Goal: Task Accomplishment & Management: Manage account settings

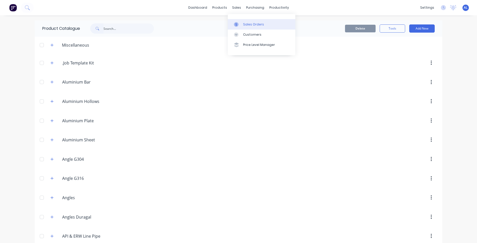
click at [246, 23] on div "Sales Orders" at bounding box center [253, 24] width 21 height 5
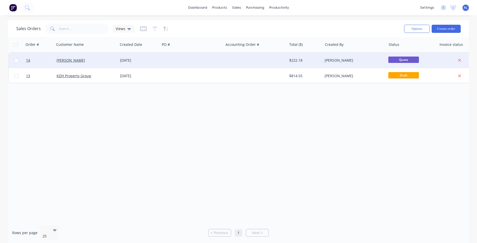
click at [73, 64] on div "[PERSON_NAME]" at bounding box center [86, 60] width 63 height 15
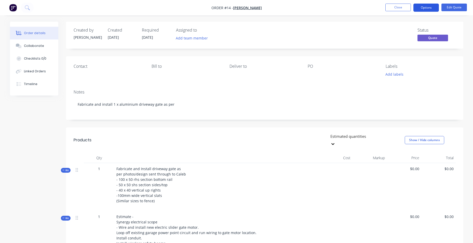
click at [427, 10] on button "Options" at bounding box center [426, 8] width 25 height 8
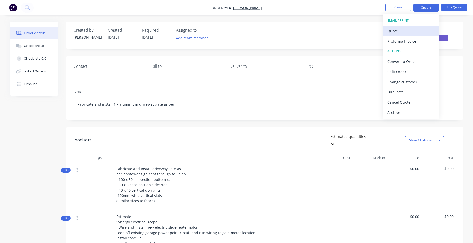
click at [418, 33] on div "Quote" at bounding box center [411, 30] width 47 height 7
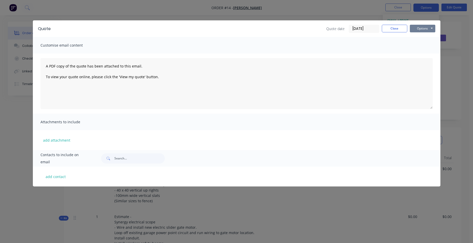
click at [432, 30] on button "Options" at bounding box center [422, 29] width 25 height 8
click at [427, 38] on button "Preview" at bounding box center [426, 37] width 33 height 8
click at [391, 31] on button "Close" at bounding box center [394, 29] width 25 height 8
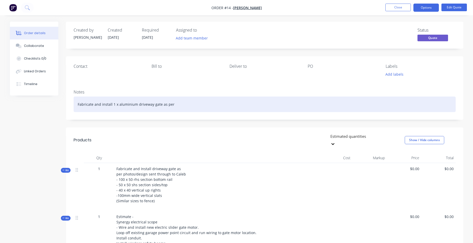
drag, startPoint x: 135, startPoint y: 106, endPoint x: 33, endPoint y: 109, distance: 102.2
click at [33, 109] on div "Created by Adam Created 08/10/25 Required 08/10/25 Assigned to Add team member …" at bounding box center [237, 200] width 454 height 357
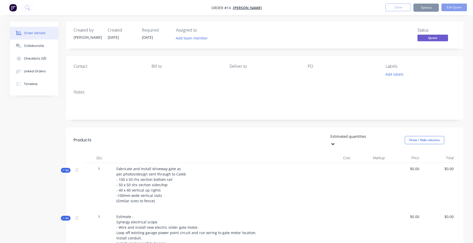
click at [93, 80] on div "Contact Bill to Deliver to PO Labels Add labels" at bounding box center [264, 70] width 397 height 29
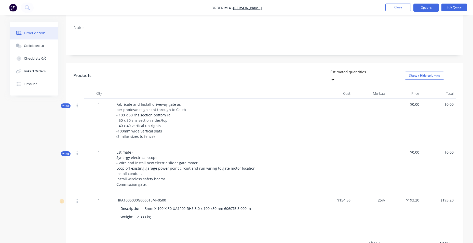
scroll to position [51, 0]
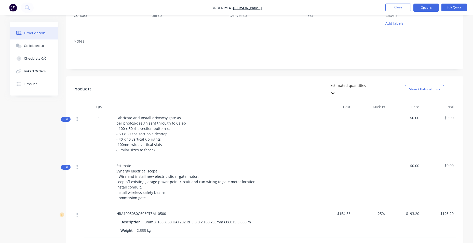
click at [335, 92] on icon at bounding box center [332, 93] width 3 height 2
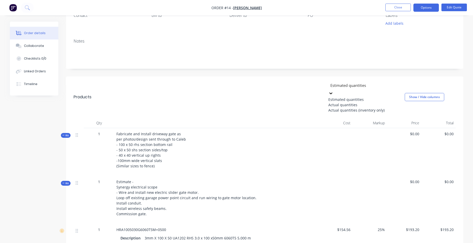
click at [389, 103] on div "Actual quantities" at bounding box center [366, 104] width 76 height 5
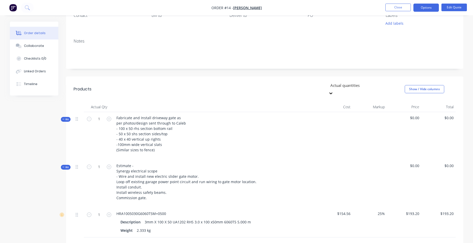
click at [416, 115] on span "$0.00" at bounding box center [404, 117] width 30 height 5
click at [449, 115] on span "$0.00" at bounding box center [438, 117] width 30 height 5
click at [407, 115] on span "$0.00" at bounding box center [404, 117] width 30 height 5
click at [335, 92] on icon at bounding box center [332, 93] width 3 height 2
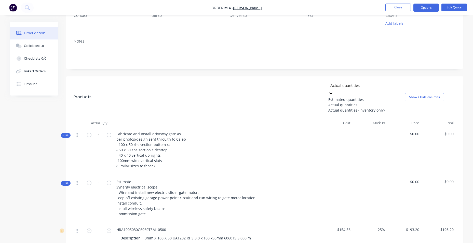
click at [380, 97] on div "Estimated quantities" at bounding box center [366, 99] width 76 height 5
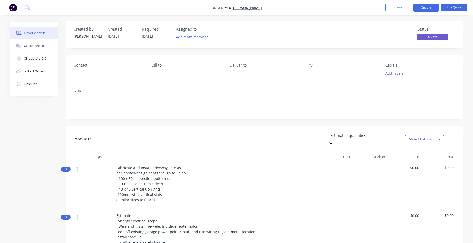
scroll to position [0, 0]
click at [91, 92] on div "Notes" at bounding box center [265, 92] width 382 height 5
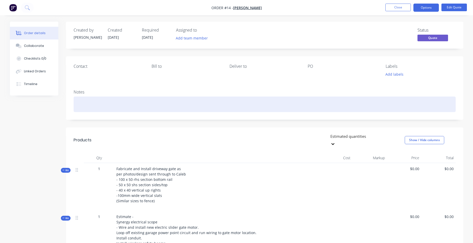
click at [78, 99] on div at bounding box center [265, 105] width 382 height 16
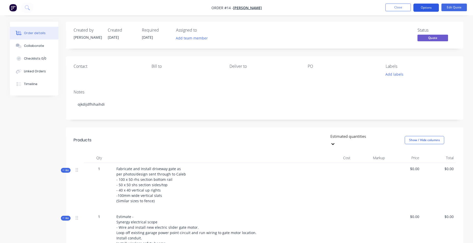
click at [433, 7] on button "Options" at bounding box center [426, 8] width 25 height 8
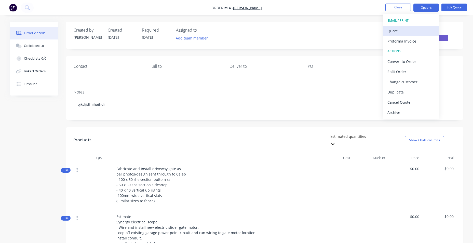
click at [415, 30] on div "Quote" at bounding box center [411, 30] width 47 height 7
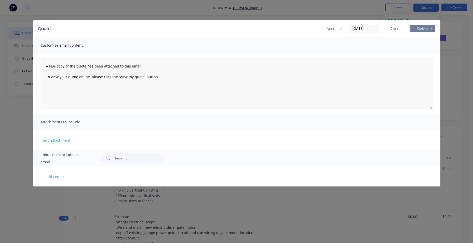
click at [431, 31] on button "Options" at bounding box center [422, 29] width 25 height 8
click at [427, 36] on button "Preview" at bounding box center [426, 37] width 33 height 8
click at [394, 29] on button "Close" at bounding box center [394, 29] width 25 height 8
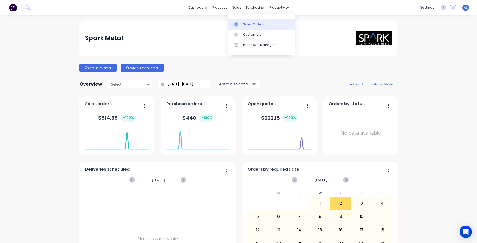
click at [249, 26] on div "Sales Orders" at bounding box center [253, 24] width 21 height 5
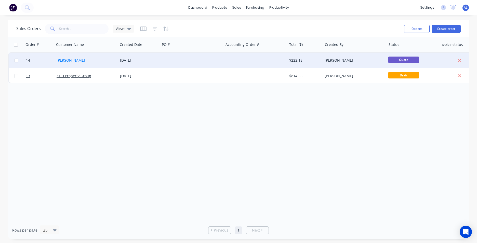
click at [70, 61] on link "[PERSON_NAME]" at bounding box center [71, 60] width 29 height 5
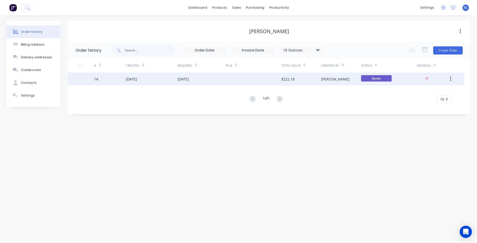
click at [137, 78] on div "[DATE]" at bounding box center [131, 78] width 11 height 5
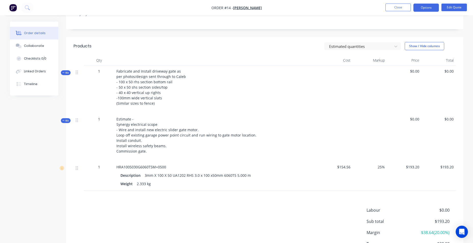
scroll to position [102, 0]
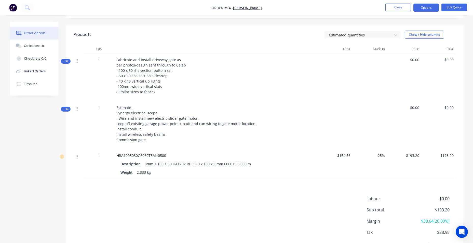
click at [66, 110] on span "Kit" at bounding box center [65, 109] width 7 height 4
click at [66, 62] on span "Kit" at bounding box center [65, 61] width 7 height 4
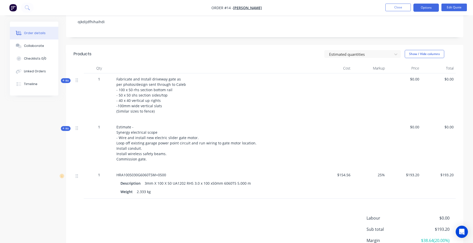
scroll to position [76, 0]
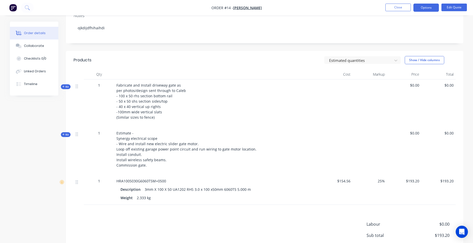
drag, startPoint x: 415, startPoint y: 133, endPoint x: 417, endPoint y: 134, distance: 2.8
click at [415, 133] on span "$0.00" at bounding box center [404, 132] width 30 height 5
drag, startPoint x: 414, startPoint y: 132, endPoint x: 411, endPoint y: 133, distance: 2.6
click at [413, 132] on span "$0.00" at bounding box center [404, 132] width 30 height 5
click at [448, 135] on span "$0.00" at bounding box center [438, 132] width 30 height 5
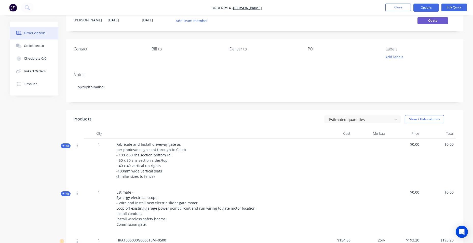
scroll to position [0, 0]
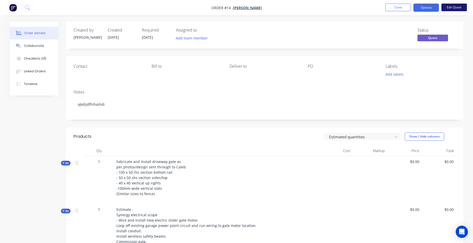
click at [456, 7] on button "Edit Quote" at bounding box center [454, 8] width 25 height 8
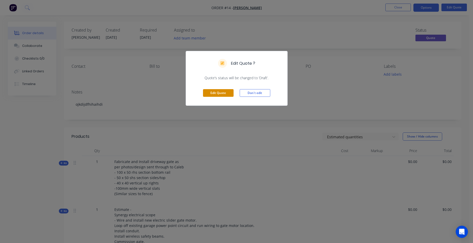
click at [223, 91] on button "Edit Quote" at bounding box center [218, 93] width 31 height 8
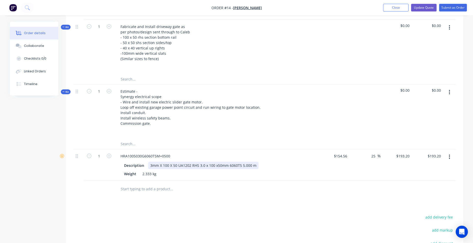
scroll to position [170, 0]
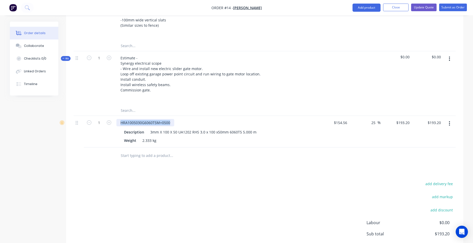
drag, startPoint x: 138, startPoint y: 123, endPoint x: 174, endPoint y: 121, distance: 36.5
click at [174, 121] on div "HRA1005030G6060T5M+0500" at bounding box center [216, 122] width 200 height 7
copy div "HRA1005030G6060T5M+0500"
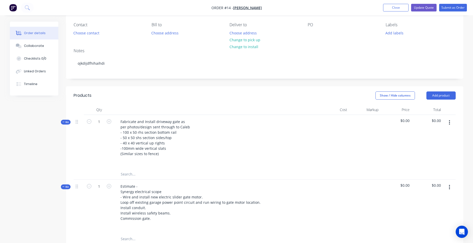
scroll to position [51, 0]
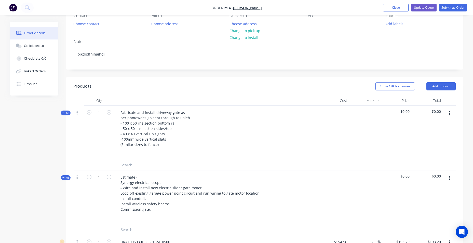
click at [139, 164] on input "text" at bounding box center [172, 165] width 102 height 10
paste input "HRA1005030G6060T5M+0500"
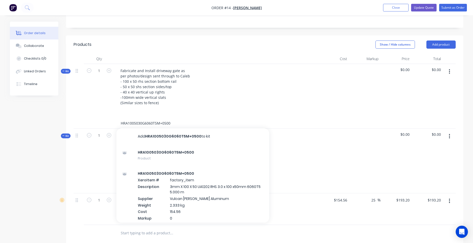
scroll to position [102, 0]
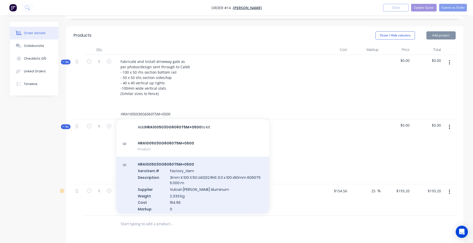
type input "HRA1005030G6060T5M+0500"
click at [175, 199] on div "HRA1005030G6060T5M+0500 Xero Item # factory_item Description 3mm X 100 X 50 UA1…" at bounding box center [192, 190] width 153 height 66
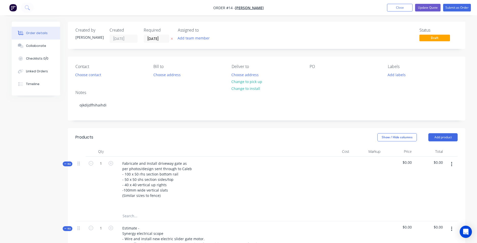
type input "$154.56"
type input "25"
type input "$193.20"
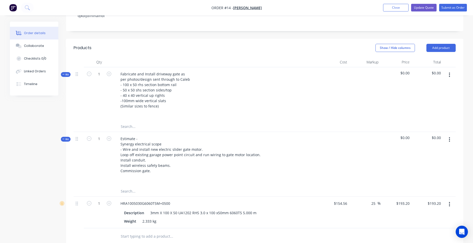
scroll to position [102, 0]
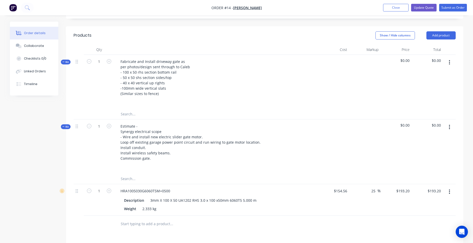
click at [128, 114] on input "text" at bounding box center [172, 114] width 102 height 10
paste input "HRA1005030G6060T5M+0500"
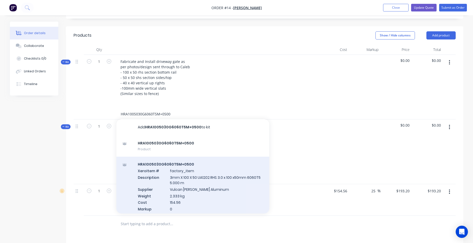
type input "HRA1005030G6060T5M+0500"
click at [163, 184] on div "HRA1005030G6060T5M+0500 Xero Item # factory_item Description 3mm X 100 X 50 UA1…" at bounding box center [192, 190] width 153 height 66
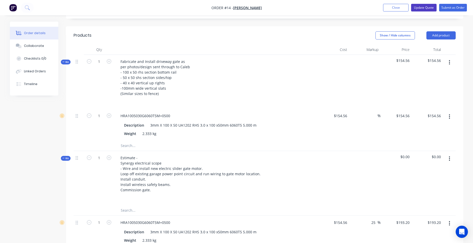
click at [424, 8] on button "Update Quote" at bounding box center [423, 8] width 25 height 8
type input "$154.56"
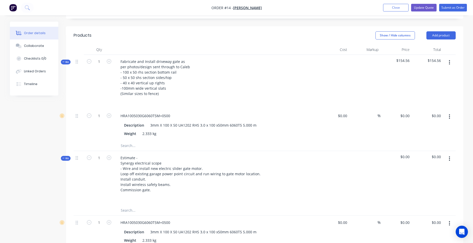
type input "25"
type input "$193.20"
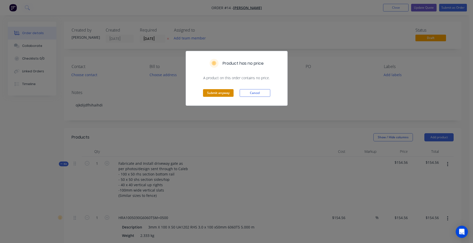
click at [220, 94] on button "Submit anyway" at bounding box center [218, 93] width 31 height 8
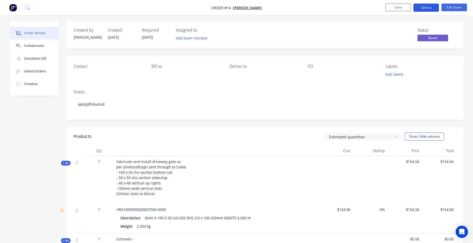
click at [431, 8] on button "Options" at bounding box center [426, 8] width 25 height 8
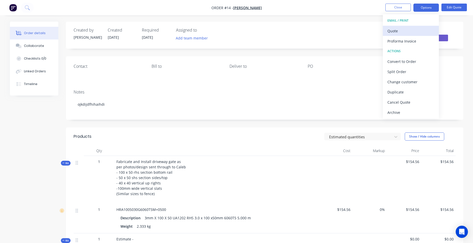
click at [419, 34] on div "Quote" at bounding box center [411, 30] width 47 height 7
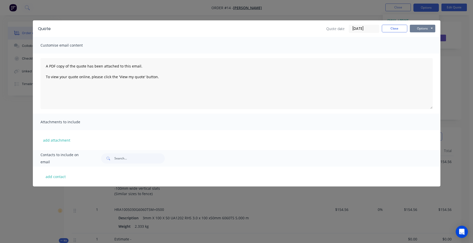
click at [418, 29] on button "Options" at bounding box center [422, 29] width 25 height 8
click at [422, 39] on button "Preview" at bounding box center [426, 37] width 33 height 8
click at [392, 29] on button "Close" at bounding box center [394, 29] width 25 height 8
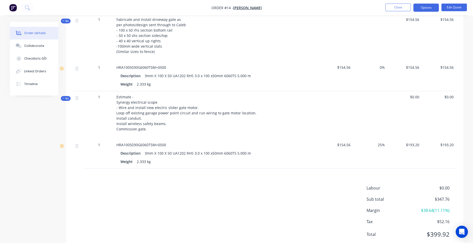
scroll to position [153, 0]
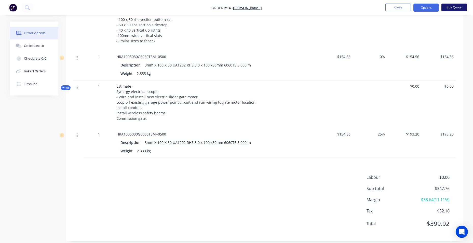
click at [453, 5] on button "Edit Quote" at bounding box center [454, 8] width 25 height 8
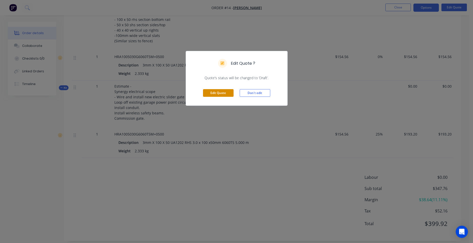
click at [214, 96] on button "Edit Quote" at bounding box center [218, 93] width 31 height 8
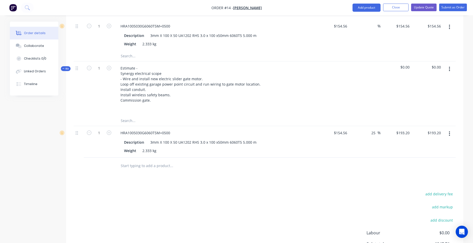
scroll to position [204, 0]
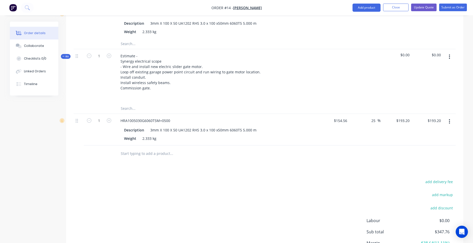
click at [449, 121] on icon "button" at bounding box center [449, 121] width 1 height 5
click at [425, 166] on div "Delete" at bounding box center [431, 165] width 39 height 7
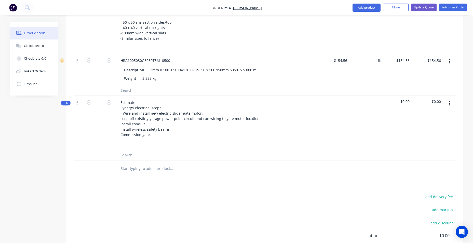
scroll to position [153, 0]
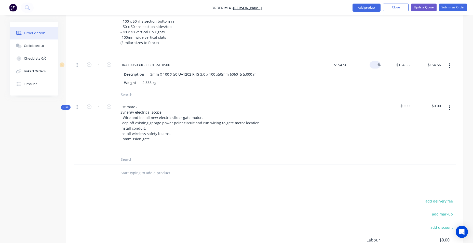
click at [374, 65] on input at bounding box center [375, 64] width 6 height 7
type input "25"
type input "$193.20"
click at [329, 194] on div "Products Show / Hide columns Add product Qty Cost Markup Price Total Kit 1 Fabr…" at bounding box center [264, 139] width 397 height 328
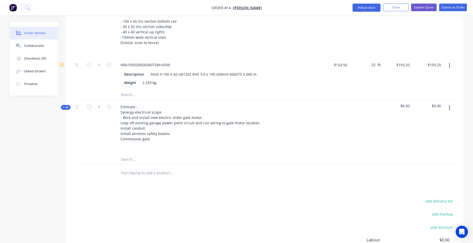
click at [406, 105] on span "$0.00" at bounding box center [396, 105] width 27 height 5
click at [438, 105] on span "$0.00" at bounding box center [427, 105] width 27 height 5
click at [151, 158] on input "text" at bounding box center [172, 159] width 102 height 10
type input "e"
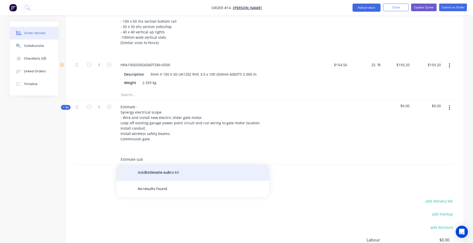
type input "Estimate sub"
click at [162, 170] on button "Add Estimate sub to kit" at bounding box center [192, 173] width 153 height 16
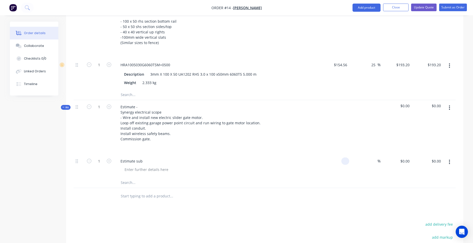
click at [342, 160] on div at bounding box center [345, 160] width 8 height 7
type input "$3,000.00"
click at [359, 201] on div at bounding box center [265, 196] width 382 height 17
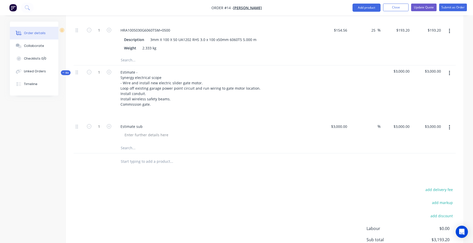
scroll to position [178, 0]
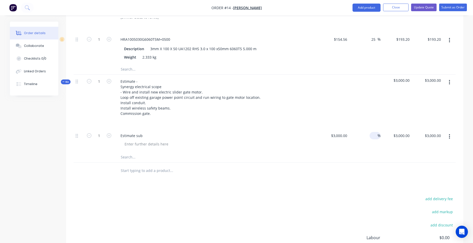
click at [376, 134] on input at bounding box center [375, 135] width 6 height 7
type input "10"
type input "$3,300.00"
click at [334, 218] on div "add delivery fee add markup add discount Labour $0.00 Sub total $3,193.20 Margi…" at bounding box center [265, 244] width 382 height 98
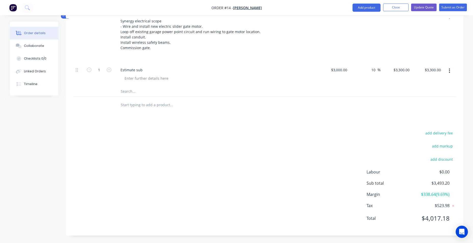
scroll to position [244, 0]
click at [427, 8] on button "Update Quote" at bounding box center [423, 8] width 25 height 8
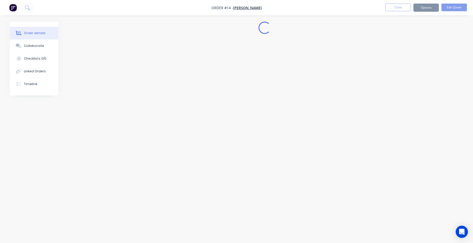
scroll to position [0, 0]
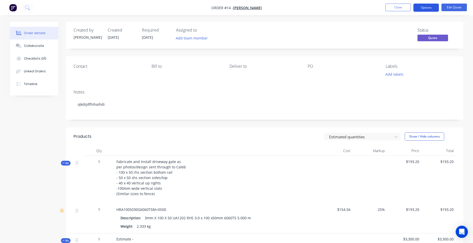
click at [431, 8] on button "Options" at bounding box center [426, 8] width 25 height 8
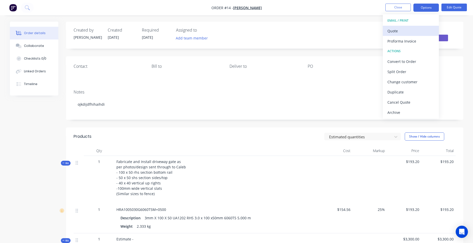
click at [427, 33] on div "Quote" at bounding box center [411, 30] width 47 height 7
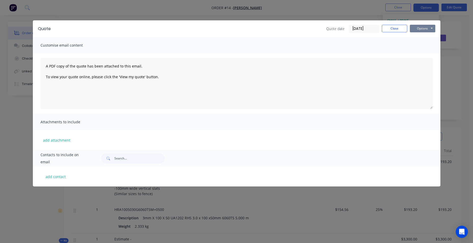
click at [423, 30] on button "Options" at bounding box center [422, 29] width 25 height 8
click at [429, 39] on button "Preview" at bounding box center [426, 37] width 33 height 8
click at [395, 28] on button "Close" at bounding box center [394, 29] width 25 height 8
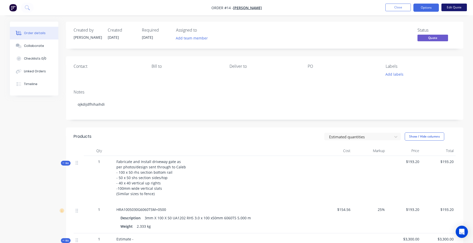
click at [456, 5] on button "Edit Quote" at bounding box center [454, 8] width 25 height 8
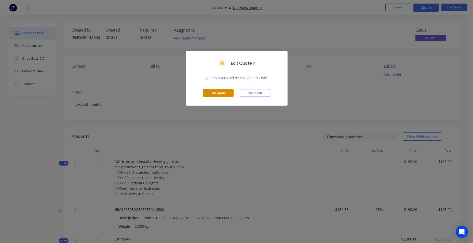
click at [217, 93] on button "Edit Quote" at bounding box center [218, 93] width 31 height 8
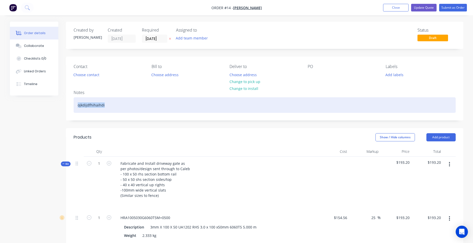
drag, startPoint x: 109, startPoint y: 105, endPoint x: 78, endPoint y: 105, distance: 30.8
click at [78, 105] on div "ojkdijdfhihaihdi" at bounding box center [265, 105] width 382 height 16
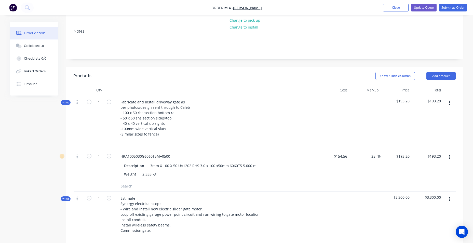
scroll to position [76, 0]
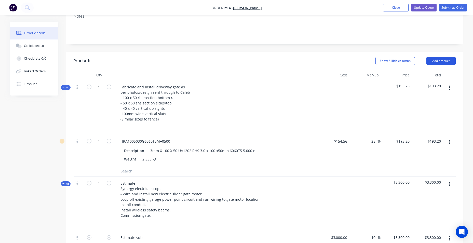
click at [441, 61] on button "Add product" at bounding box center [441, 61] width 29 height 8
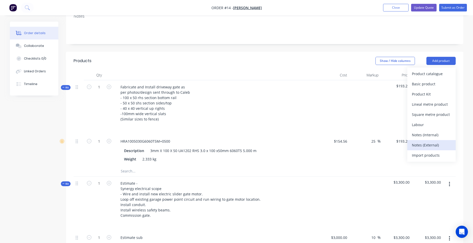
click at [436, 145] on div "Notes (External)" at bounding box center [431, 144] width 39 height 7
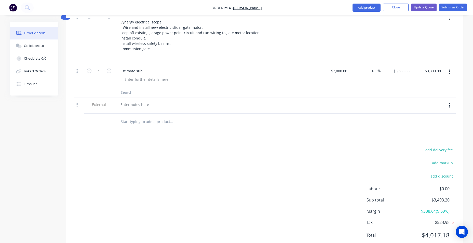
scroll to position [255, 0]
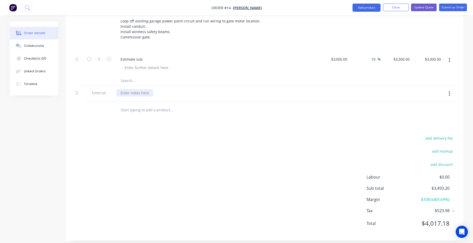
click at [130, 95] on div at bounding box center [134, 92] width 37 height 7
click at [428, 8] on button "Update Quote" at bounding box center [423, 8] width 25 height 8
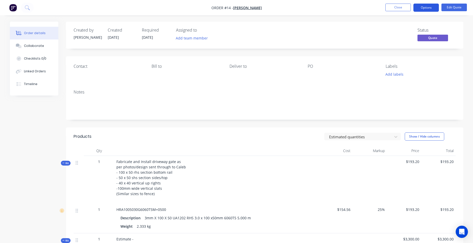
click at [425, 7] on button "Options" at bounding box center [426, 8] width 25 height 8
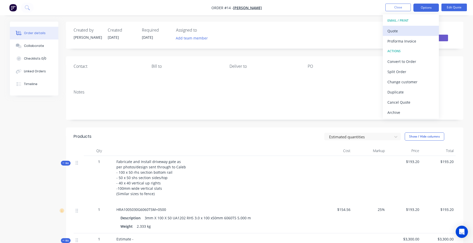
click at [418, 28] on div "Quote" at bounding box center [411, 30] width 47 height 7
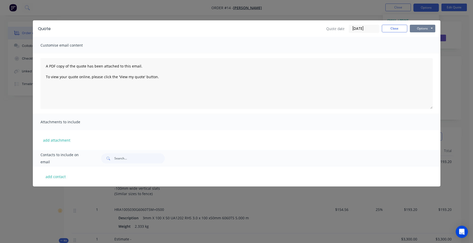
click at [434, 29] on button "Options" at bounding box center [422, 29] width 25 height 8
click at [431, 37] on button "Preview" at bounding box center [426, 37] width 33 height 8
click at [395, 30] on button "Close" at bounding box center [394, 29] width 25 height 8
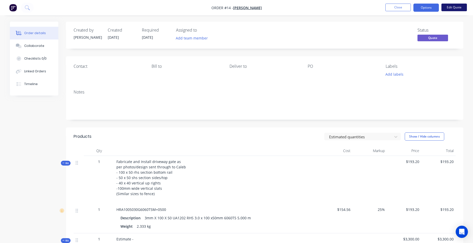
click at [452, 7] on button "Edit Quote" at bounding box center [454, 8] width 25 height 8
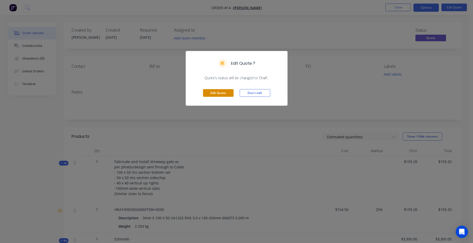
click at [216, 95] on button "Edit Quote" at bounding box center [218, 93] width 31 height 8
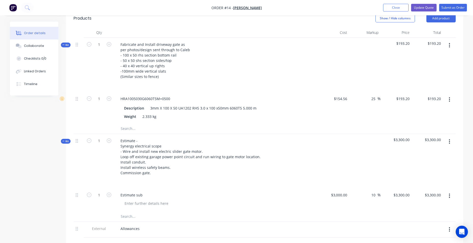
scroll to position [127, 0]
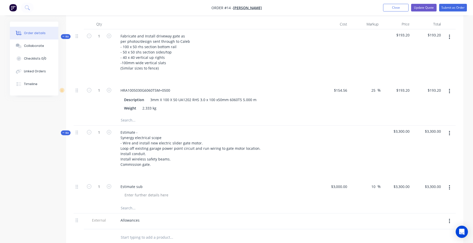
click at [141, 122] on input "text" at bounding box center [172, 120] width 102 height 10
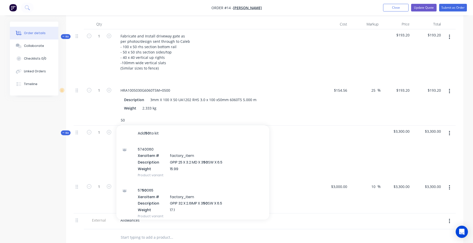
type input "5"
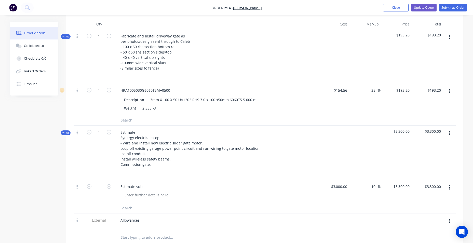
click at [449, 37] on icon "button" at bounding box center [449, 37] width 1 height 6
click at [443, 49] on div "Add product to kit" at bounding box center [431, 50] width 39 height 7
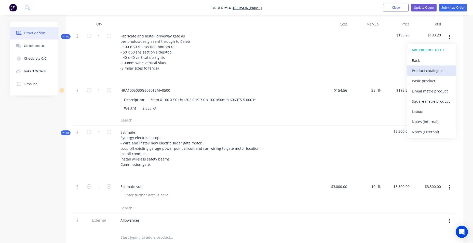
click at [442, 73] on div "Product catalogue" at bounding box center [431, 70] width 39 height 7
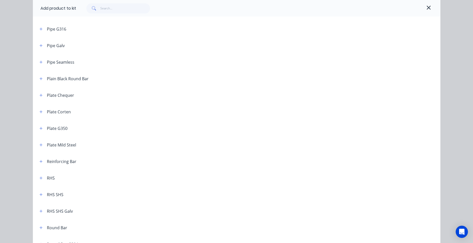
scroll to position [790, 0]
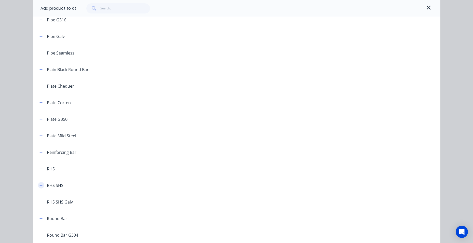
click at [39, 186] on icon "button" at bounding box center [40, 185] width 3 height 3
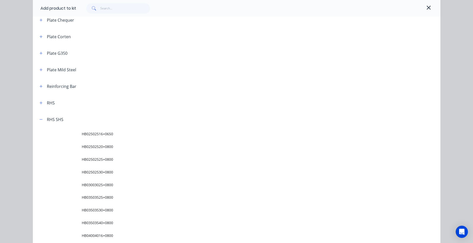
scroll to position [866, 0]
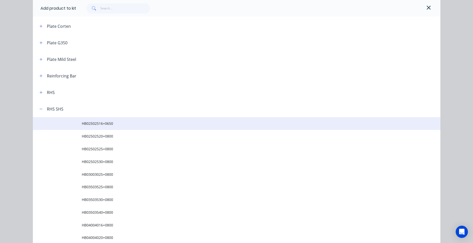
click at [92, 124] on span "HB02502516+0650" at bounding box center [225, 123] width 287 height 5
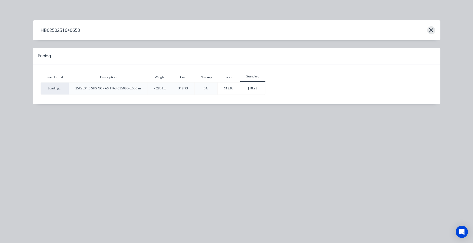
click at [433, 28] on icon "button" at bounding box center [431, 30] width 5 height 7
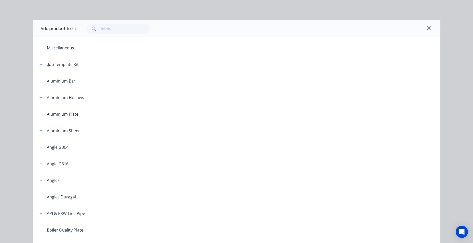
scroll to position [967, 0]
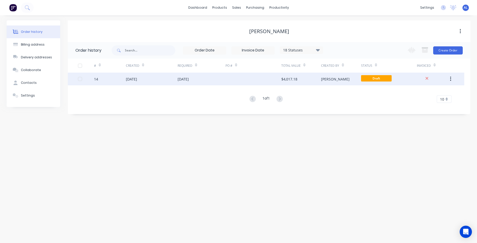
click at [160, 81] on div "[DATE]" at bounding box center [152, 79] width 52 height 13
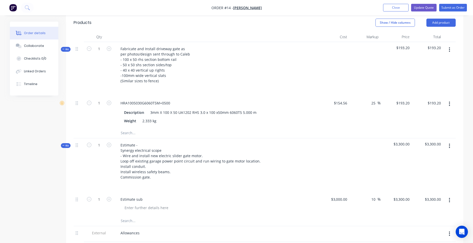
scroll to position [102, 0]
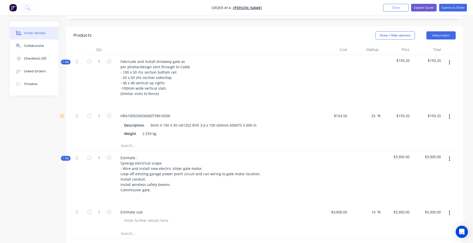
click at [129, 144] on input "text" at bounding box center [172, 146] width 102 height 10
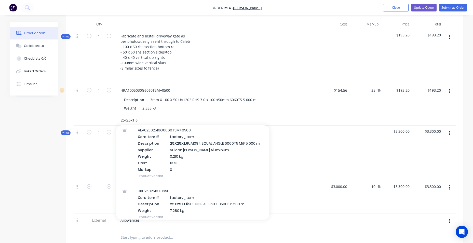
scroll to position [76, 0]
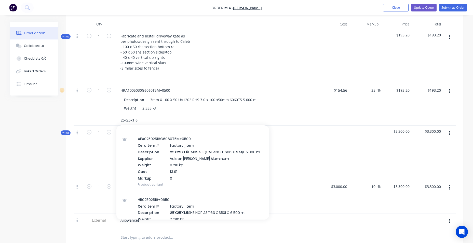
type input "25x25x1.6"
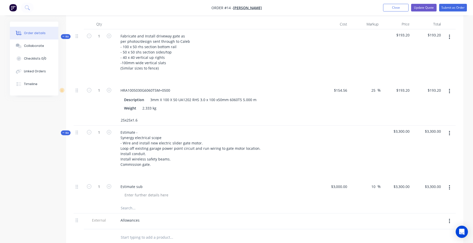
drag, startPoint x: 147, startPoint y: 121, endPoint x: 119, endPoint y: 119, distance: 27.8
click at [119, 119] on div "25x25x1.6" at bounding box center [192, 120] width 153 height 10
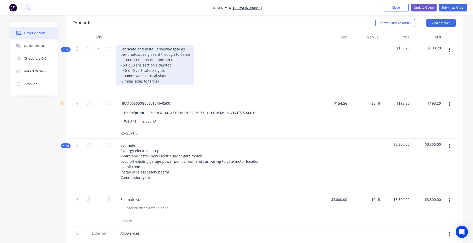
scroll to position [102, 0]
